Goal: Information Seeking & Learning: Compare options

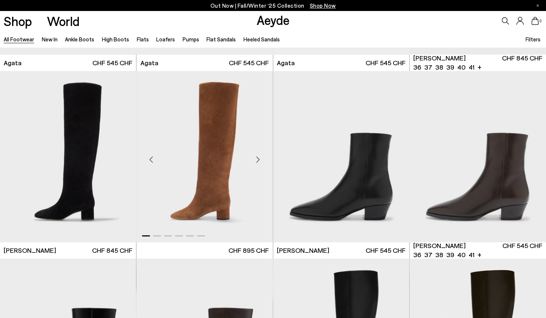
scroll to position [339, 0]
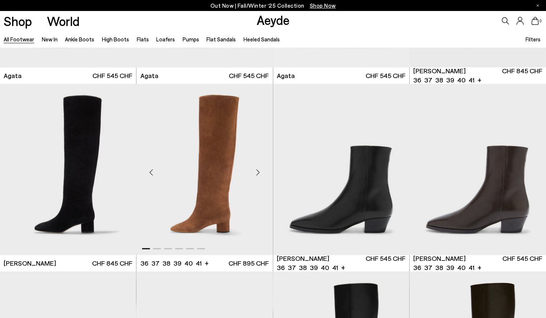
click at [201, 191] on img "1 / 6" at bounding box center [204, 169] width 136 height 171
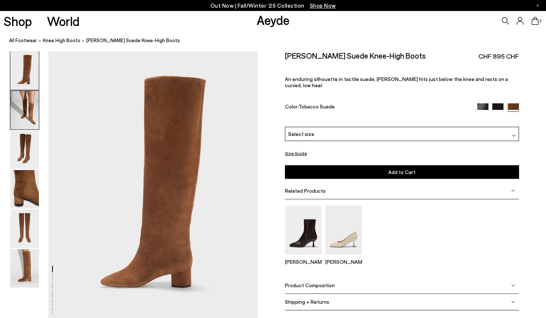
click at [29, 100] on img at bounding box center [24, 110] width 29 height 38
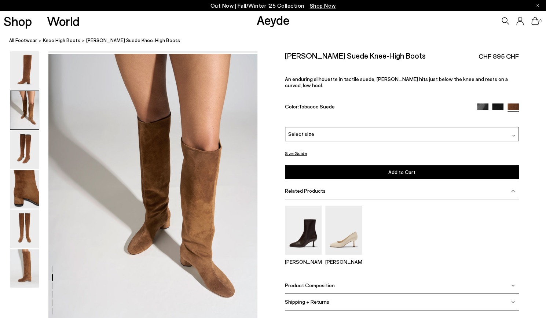
scroll to position [280, 0]
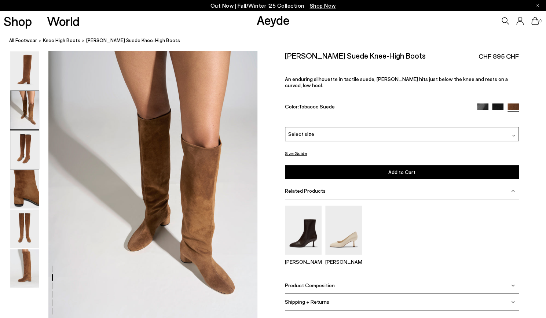
click at [29, 144] on img at bounding box center [24, 150] width 29 height 38
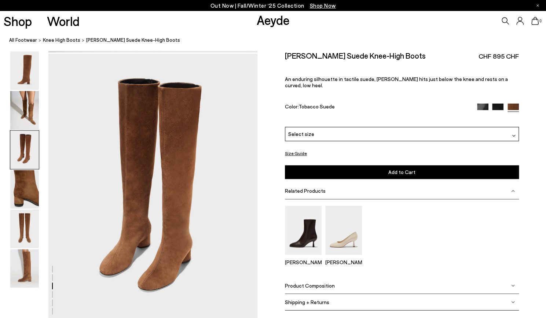
scroll to position [560, 0]
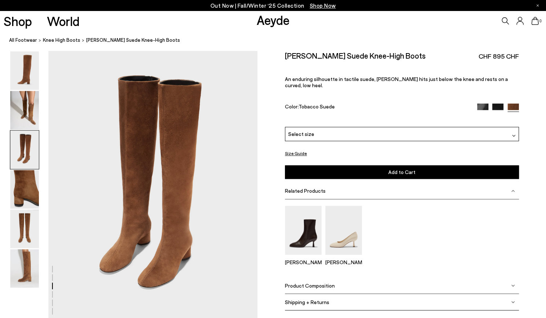
click at [23, 191] on img at bounding box center [24, 189] width 29 height 38
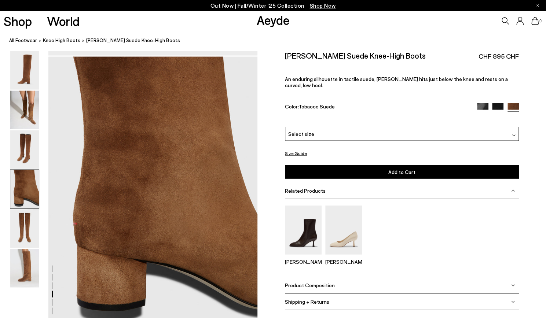
scroll to position [840, 0]
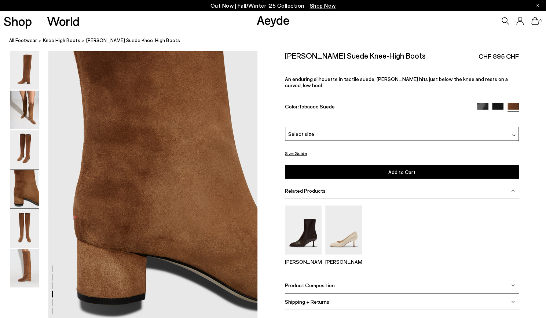
click at [165, 177] on div at bounding box center [128, 50] width 257 height 1678
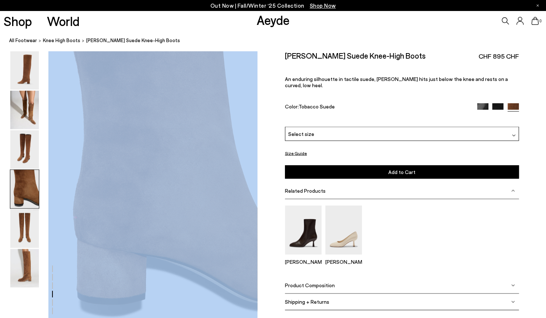
click at [165, 177] on div at bounding box center [128, 50] width 257 height 1678
click at [124, 170] on div at bounding box center [128, 50] width 257 height 1678
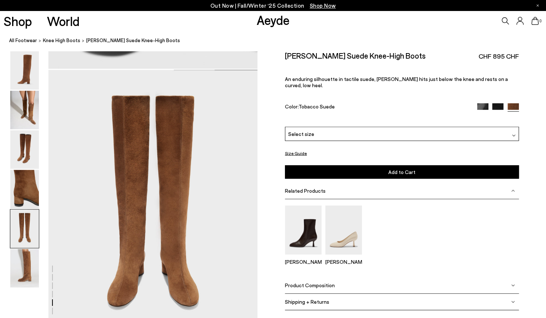
scroll to position [1098, 0]
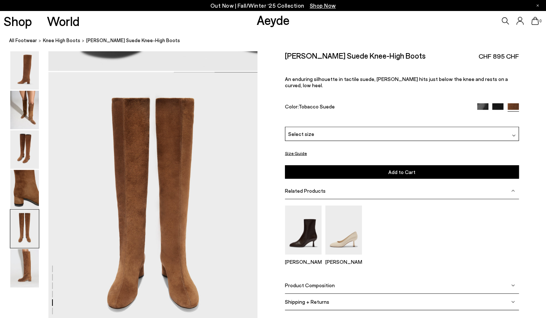
click at [21, 226] on img at bounding box center [24, 229] width 29 height 38
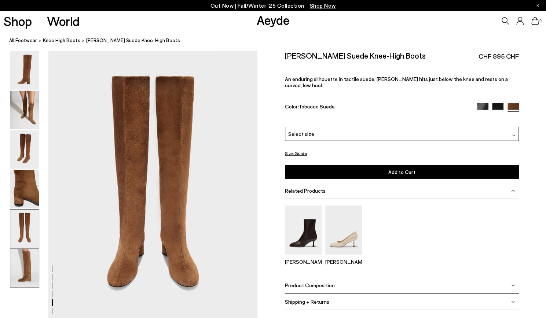
click at [29, 265] on img at bounding box center [24, 268] width 29 height 38
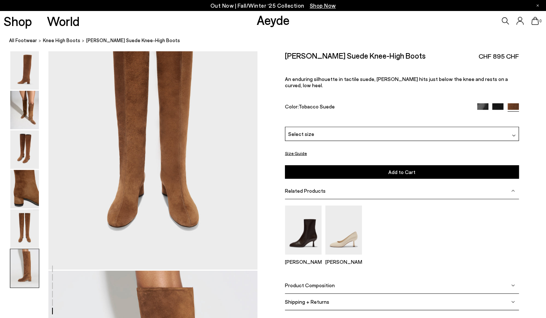
scroll to position [1180, 0]
click at [478, 103] on img at bounding box center [482, 108] width 11 height 11
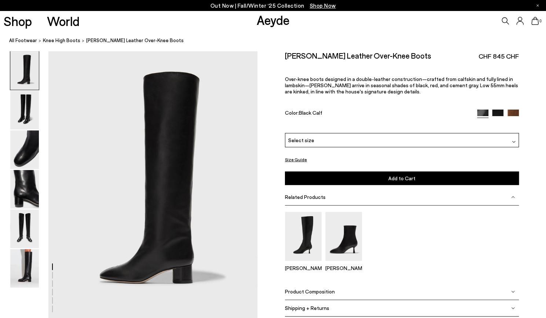
click at [497, 114] on img at bounding box center [497, 115] width 11 height 11
